Goal: Information Seeking & Learning: Learn about a topic

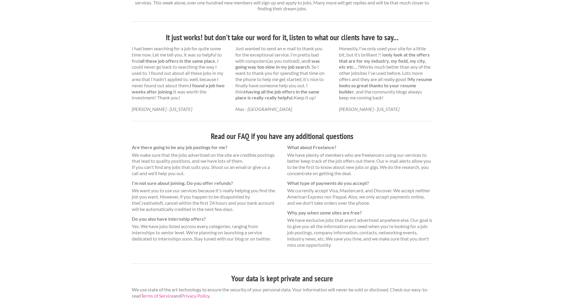
scroll to position [104, 0]
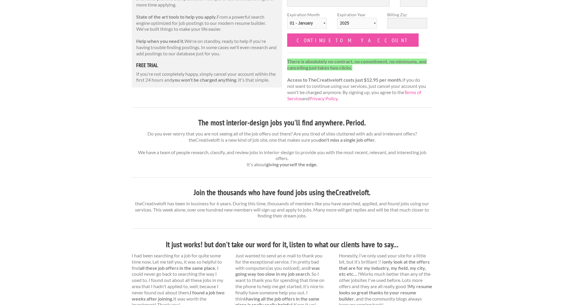
drag, startPoint x: 182, startPoint y: 104, endPoint x: 184, endPoint y: 99, distance: 5.2
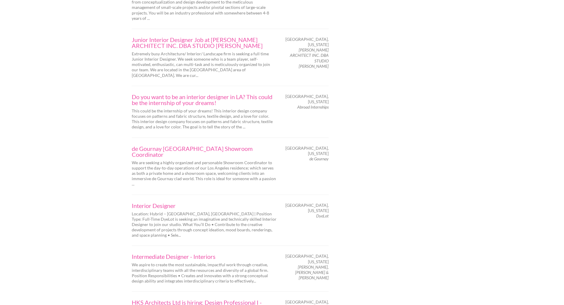
scroll to position [858, 0]
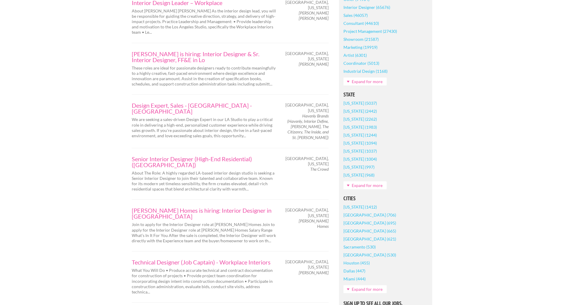
scroll to position [326, 0]
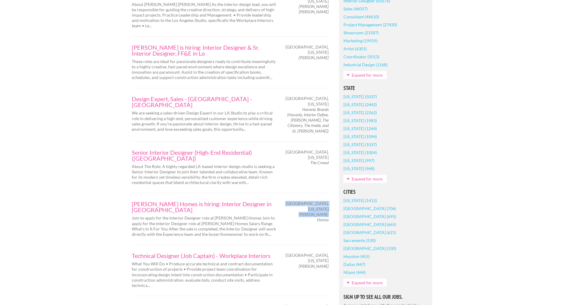
drag, startPoint x: 289, startPoint y: 204, endPoint x: 318, endPoint y: 203, distance: 29.6
click at [318, 203] on div "[GEOGRAPHIC_DATA], [US_STATE] [PERSON_NAME] Homes" at bounding box center [308, 212] width 52 height 22
click at [319, 212] on em "[PERSON_NAME] Homes" at bounding box center [314, 217] width 30 height 10
drag, startPoint x: 328, startPoint y: 205, endPoint x: 308, endPoint y: 207, distance: 19.9
click at [308, 208] on div "[PERSON_NAME] Homes is hiring: Interior Designer in [GEOGRAPHIC_DATA] Join to a…" at bounding box center [230, 219] width 207 height 36
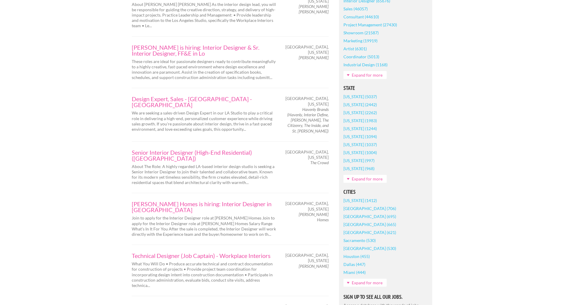
click at [308, 207] on div "[PERSON_NAME] Homes is hiring: Interior Designer in [GEOGRAPHIC_DATA] Join to a…" at bounding box center [230, 219] width 207 height 36
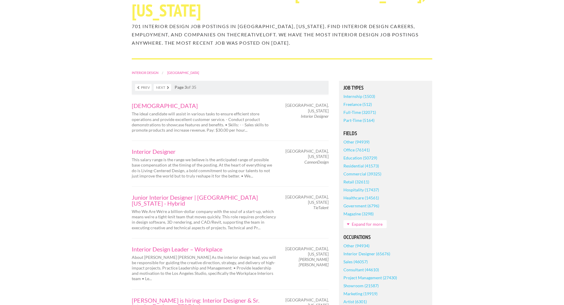
scroll to position [0, 0]
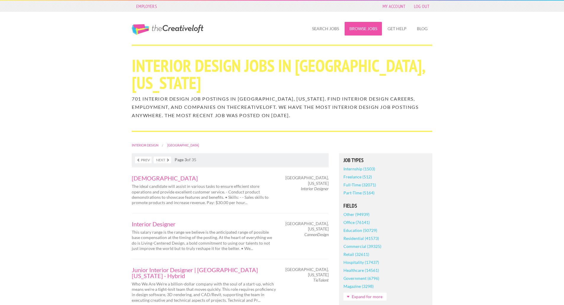
click at [345, 30] on link "Browse Jobs" at bounding box center [363, 29] width 37 height 14
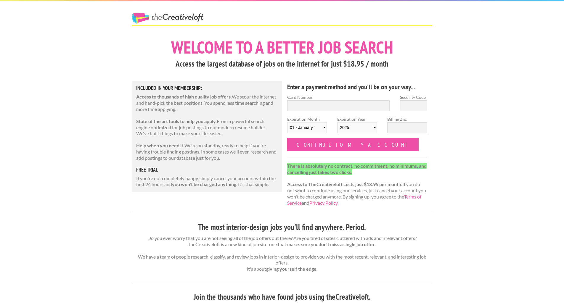
drag, startPoint x: 253, startPoint y: 53, endPoint x: 253, endPoint y: 91, distance: 38.5
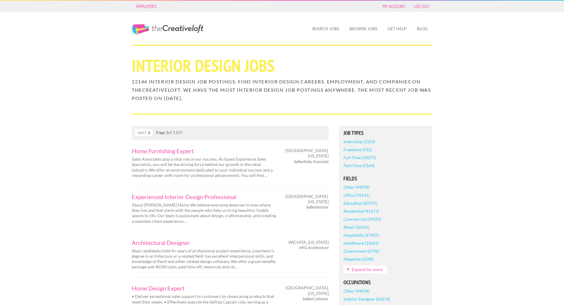
click at [360, 197] on link "Office (76141)" at bounding box center [356, 195] width 26 height 8
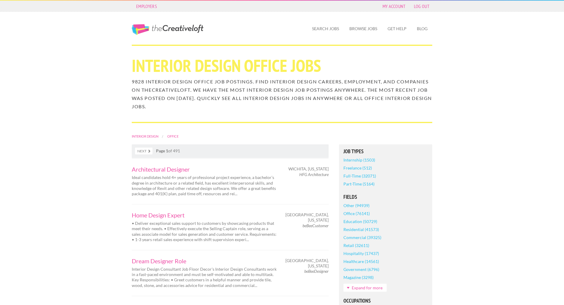
click at [163, 28] on link "The Creative Loft" at bounding box center [168, 29] width 72 height 11
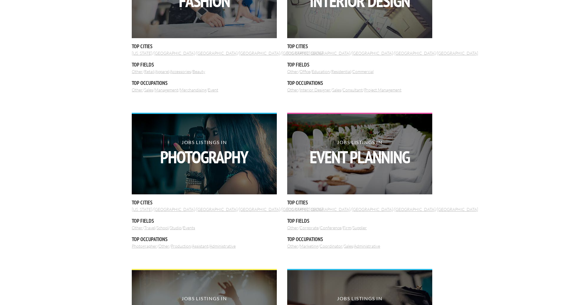
scroll to position [148, 0]
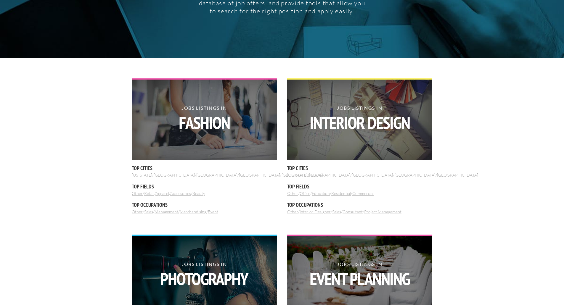
click at [325, 176] on link "[GEOGRAPHIC_DATA]" at bounding box center [329, 175] width 41 height 5
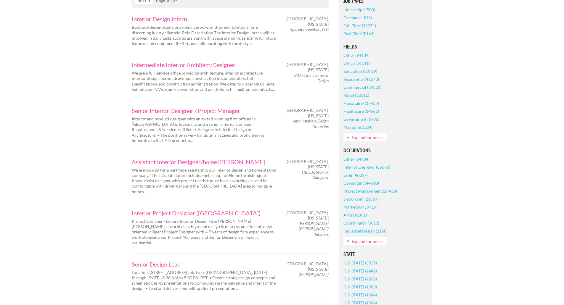
scroll to position [178, 0]
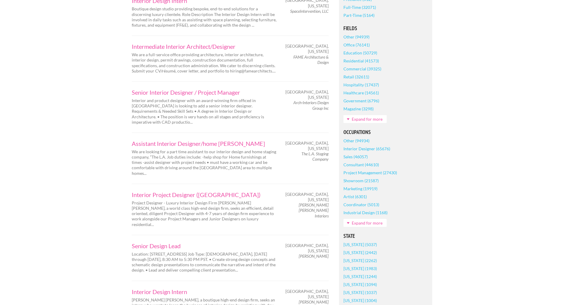
click at [378, 226] on link "Expand for more" at bounding box center [364, 223] width 43 height 8
click at [378, 235] on link "Interior Decorator (549)" at bounding box center [365, 237] width 45 height 8
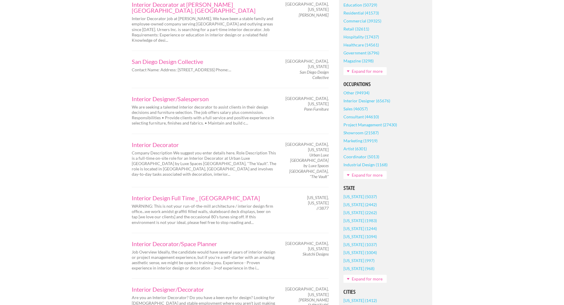
scroll to position [237, 0]
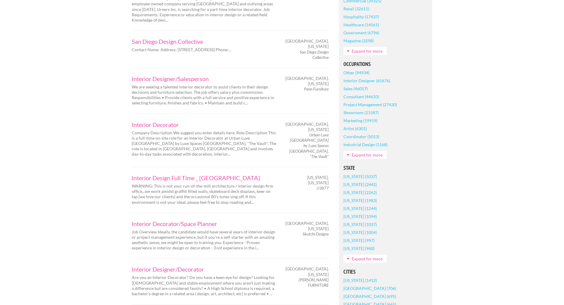
click at [371, 289] on link "[GEOGRAPHIC_DATA] (706)" at bounding box center [369, 288] width 53 height 8
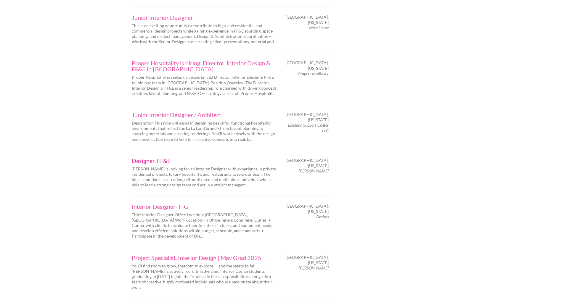
scroll to position [770, 0]
